Goal: Task Accomplishment & Management: Use online tool/utility

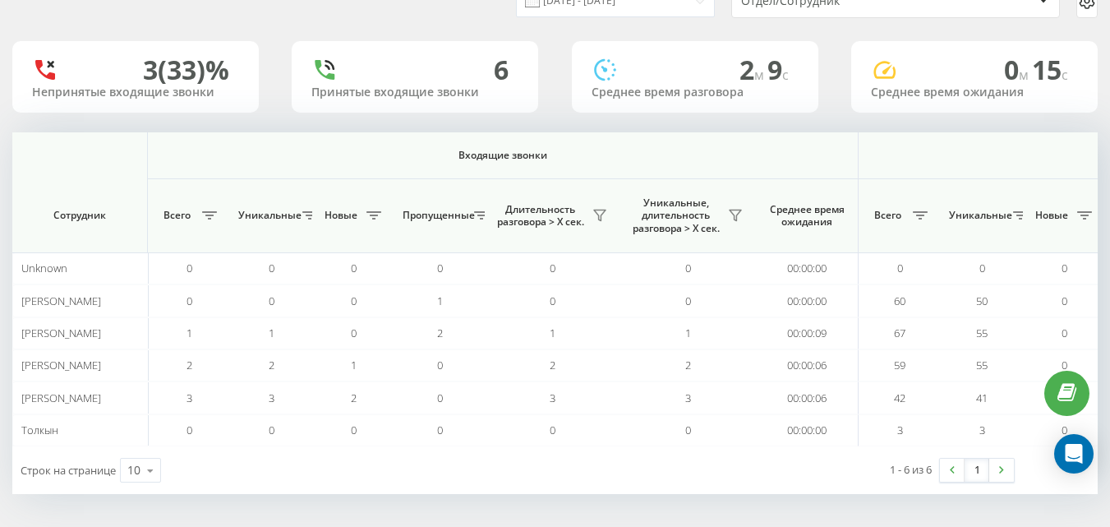
scroll to position [0, 1207]
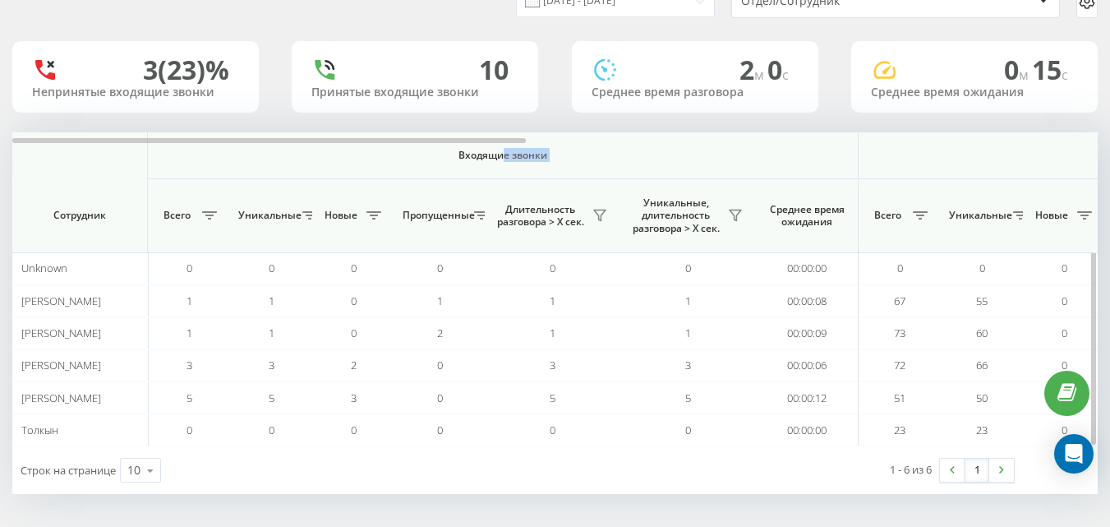
drag, startPoint x: 505, startPoint y: 137, endPoint x: 849, endPoint y: 164, distance: 345.4
click at [453, 140] on div at bounding box center [269, 140] width 514 height 5
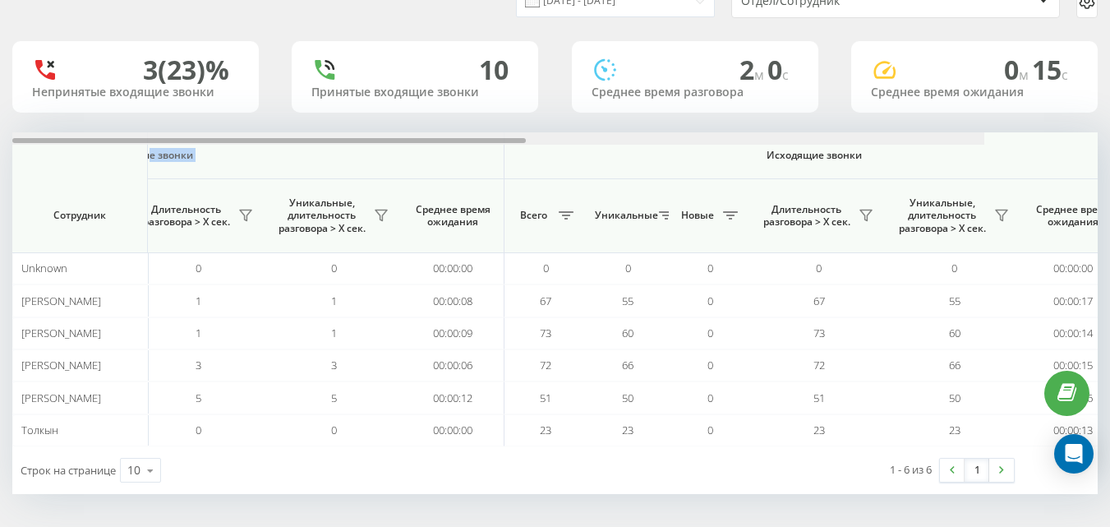
scroll to position [0, 1207]
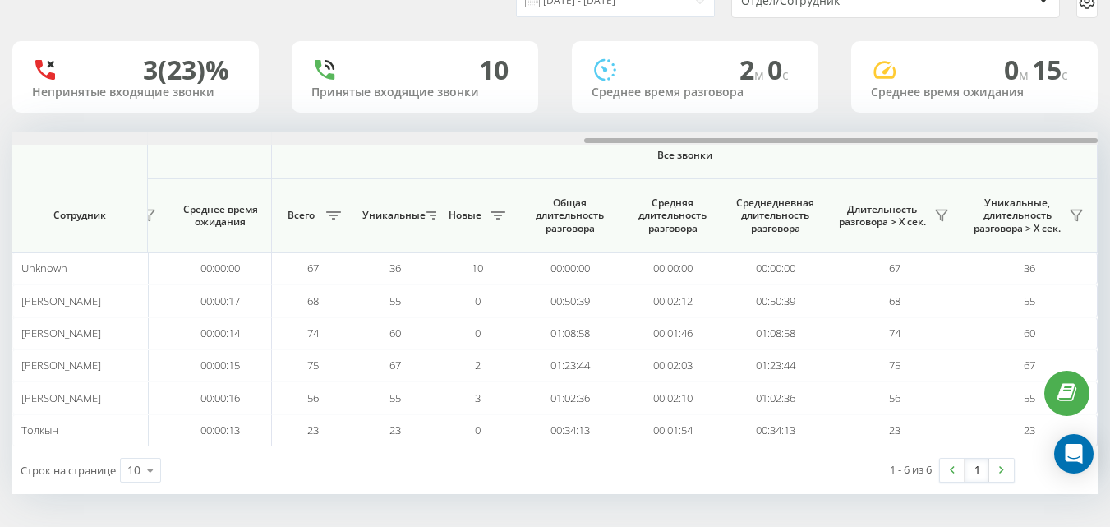
drag, startPoint x: 454, startPoint y: 139, endPoint x: 1122, endPoint y: 151, distance: 667.4
click at [1109, 151] on html "e-r-a.kz Проекты e-r-a.kz Дашборд Центр обращений Аналитика Ваши отчеты Отчет м…" at bounding box center [555, 185] width 1110 height 527
click at [941, 209] on icon at bounding box center [941, 215] width 13 height 13
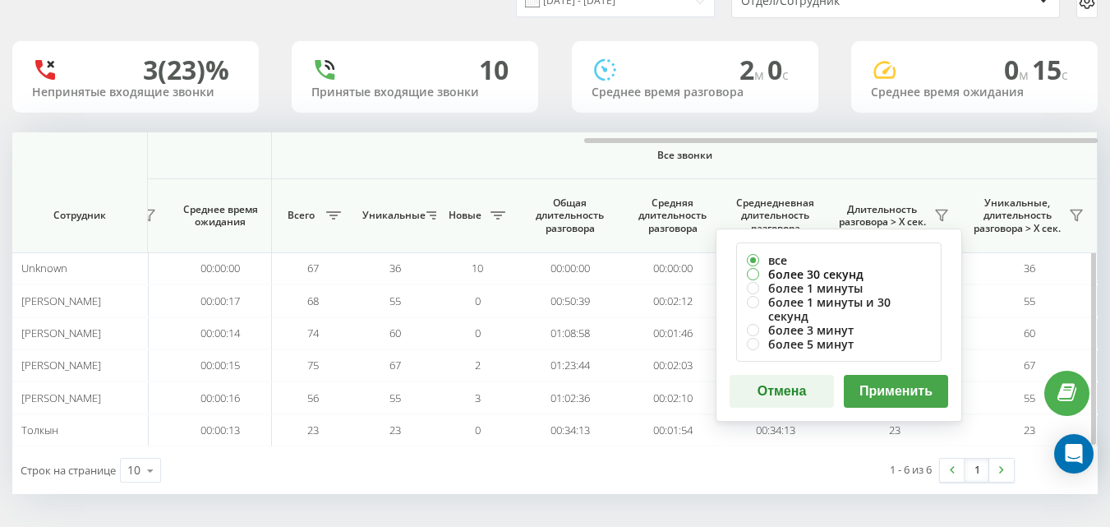
click at [777, 270] on label "более 30 секунд" at bounding box center [839, 274] width 184 height 14
radio input "true"
click at [888, 375] on button "Применить" at bounding box center [896, 391] width 104 height 33
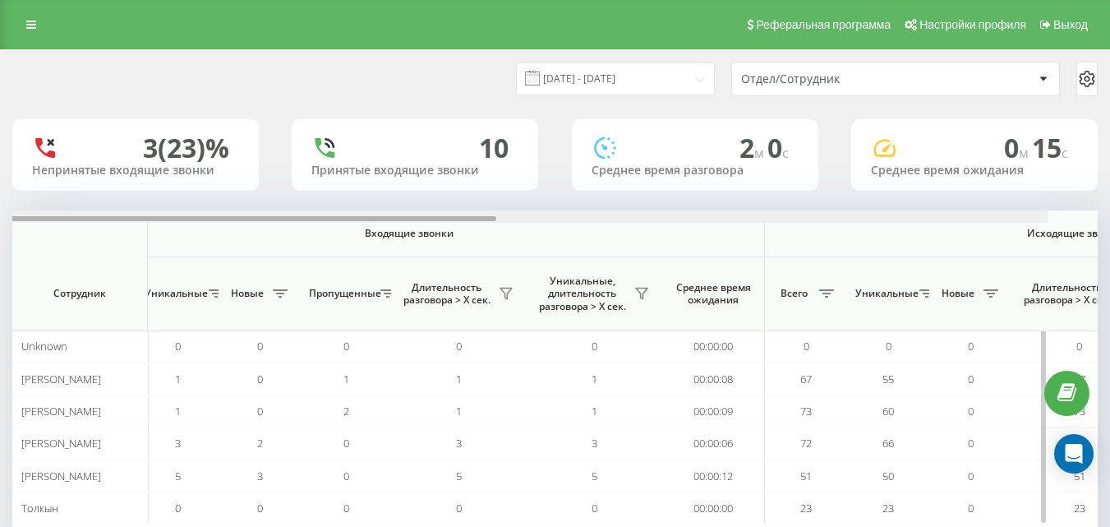
scroll to position [0, 262]
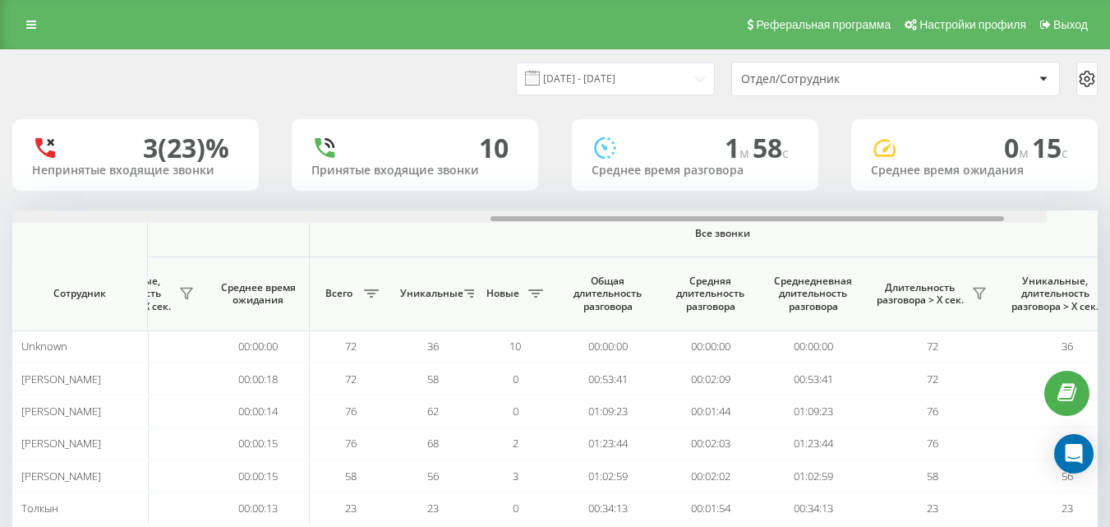
scroll to position [0, 1207]
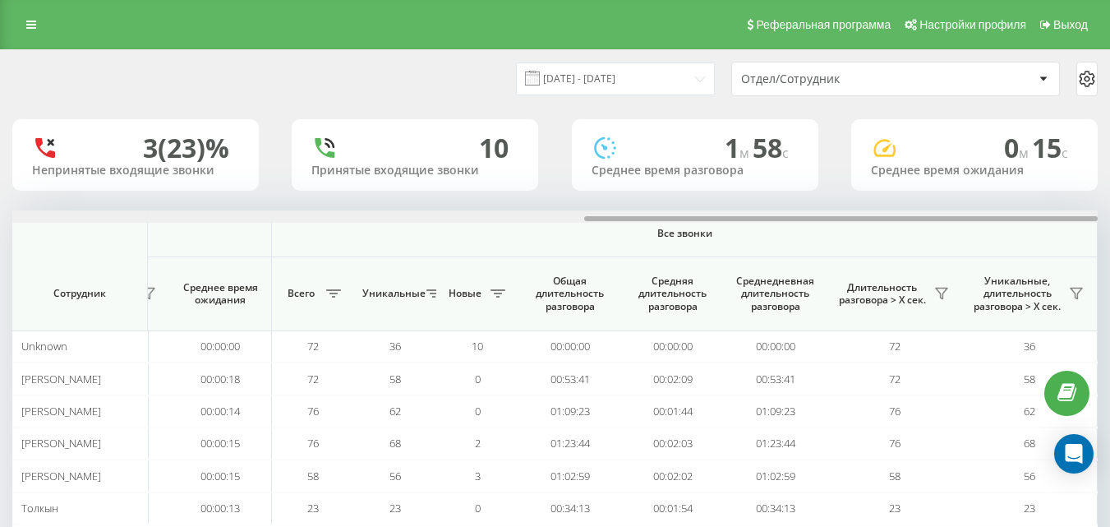
drag, startPoint x: 470, startPoint y: 221, endPoint x: 1115, endPoint y: 228, distance: 645.2
click at [1109, 228] on html "[DOMAIN_NAME] Проекты [DOMAIN_NAME] Дашборд Центр обращений Аналитика Ваши отче…" at bounding box center [555, 263] width 1110 height 527
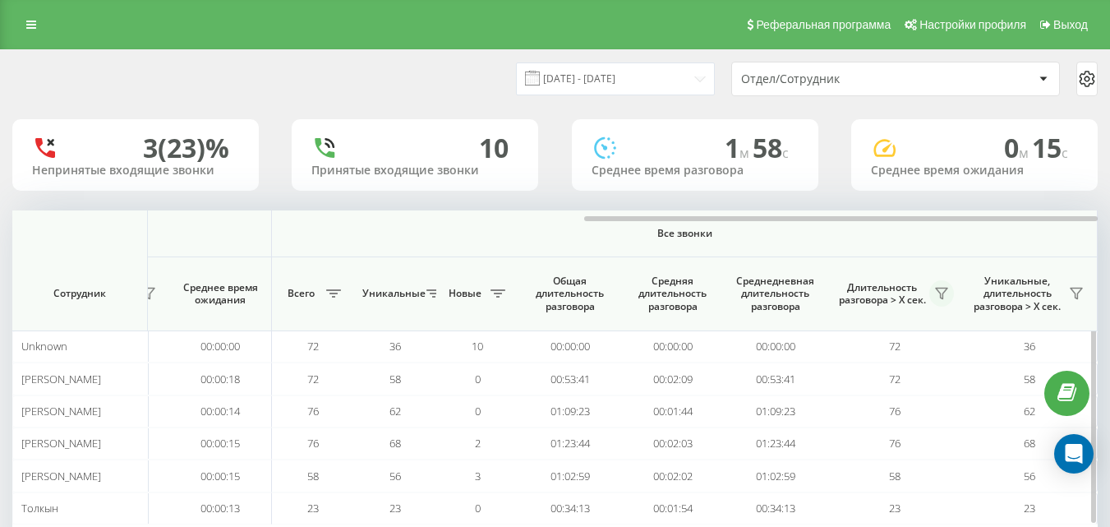
click at [942, 297] on icon at bounding box center [941, 293] width 13 height 13
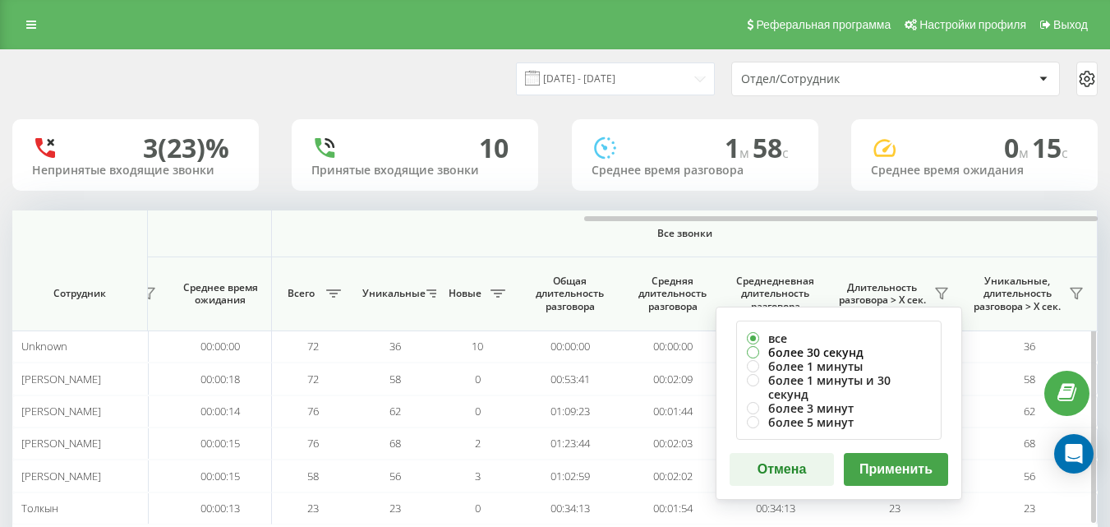
click at [809, 351] on label "более 30 секунд" at bounding box center [839, 352] width 184 height 14
radio input "true"
click at [883, 453] on button "Применить" at bounding box center [896, 469] width 104 height 33
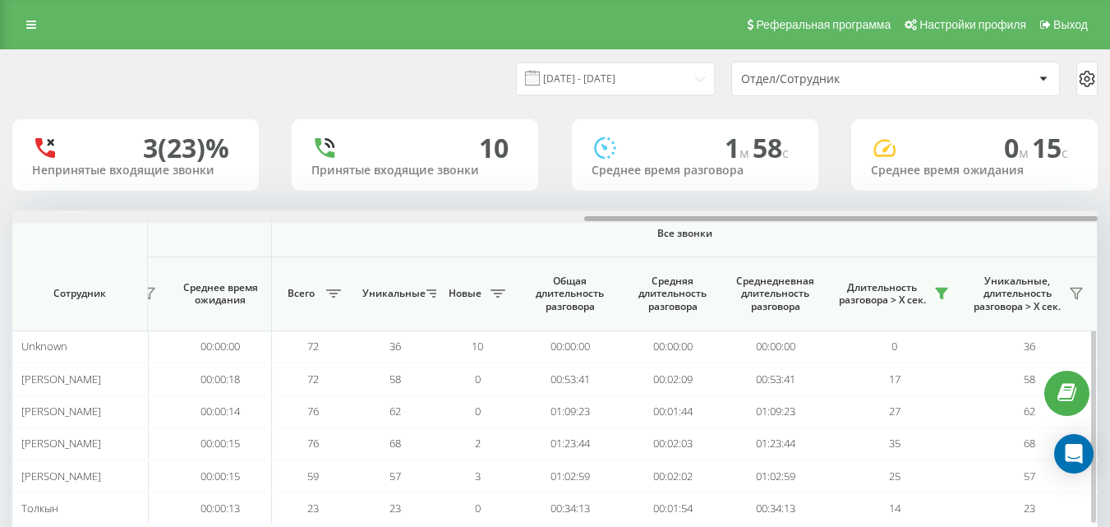
drag, startPoint x: 411, startPoint y: 219, endPoint x: 1041, endPoint y: 243, distance: 630.8
click at [1041, 243] on div "Входящие звонки Исходящие звонки Все звонки Сотрудник Всего Уникальные Новые Пр…" at bounding box center [555, 367] width 1086 height 314
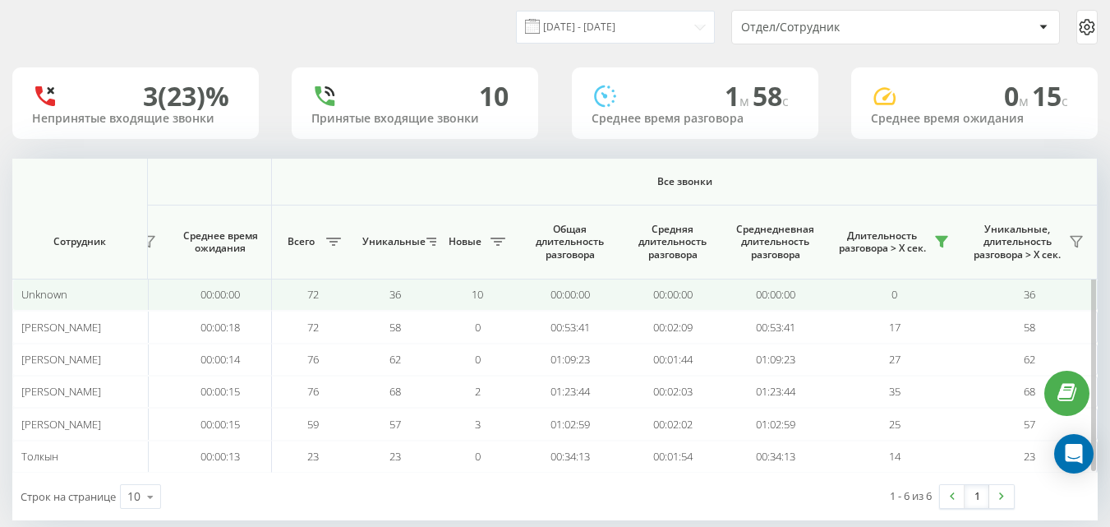
scroll to position [78, 0]
